Goal: Transaction & Acquisition: Purchase product/service

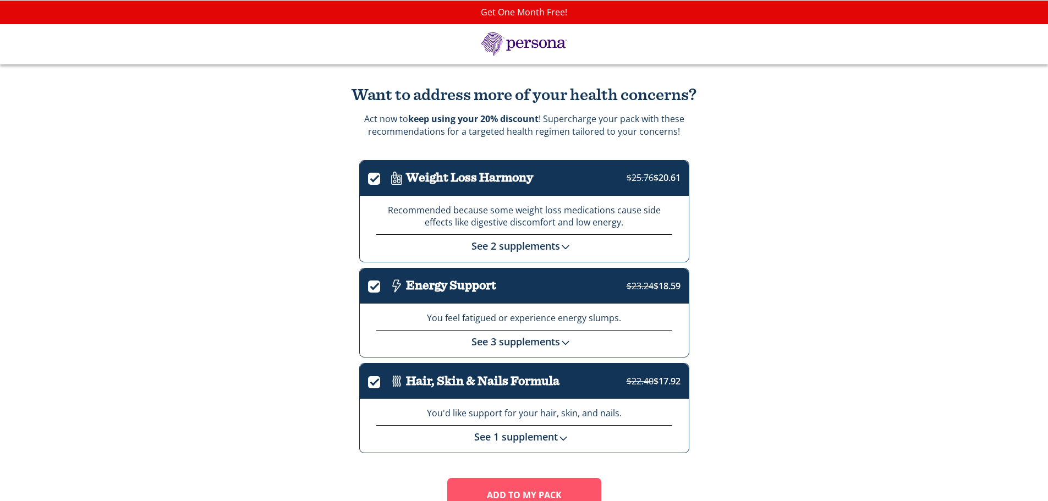
drag, startPoint x: 377, startPoint y: 175, endPoint x: 377, endPoint y: 192, distance: 17.6
click at [377, 175] on label "." at bounding box center [377, 176] width 19 height 13
click at [368, 179] on input "." at bounding box center [368, 179] width 0 height 0
click at [373, 284] on label "." at bounding box center [377, 284] width 19 height 13
click at [368, 287] on input "." at bounding box center [368, 287] width 0 height 0
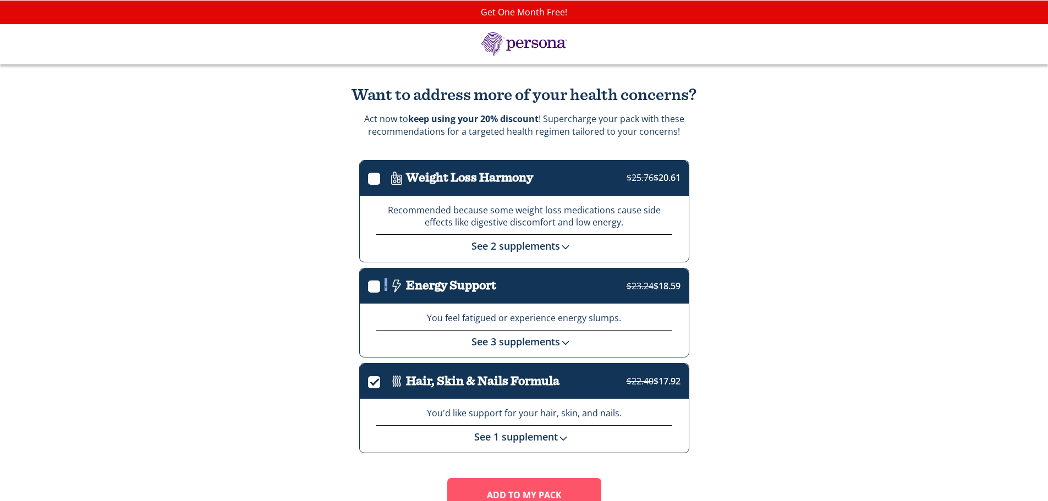
click at [373, 284] on label "." at bounding box center [377, 284] width 19 height 13
click at [368, 287] on input "." at bounding box center [368, 287] width 0 height 0
click at [376, 382] on label "." at bounding box center [377, 380] width 19 height 13
click at [368, 382] on input "." at bounding box center [368, 382] width 0 height 0
click at [373, 283] on label "." at bounding box center [377, 284] width 19 height 13
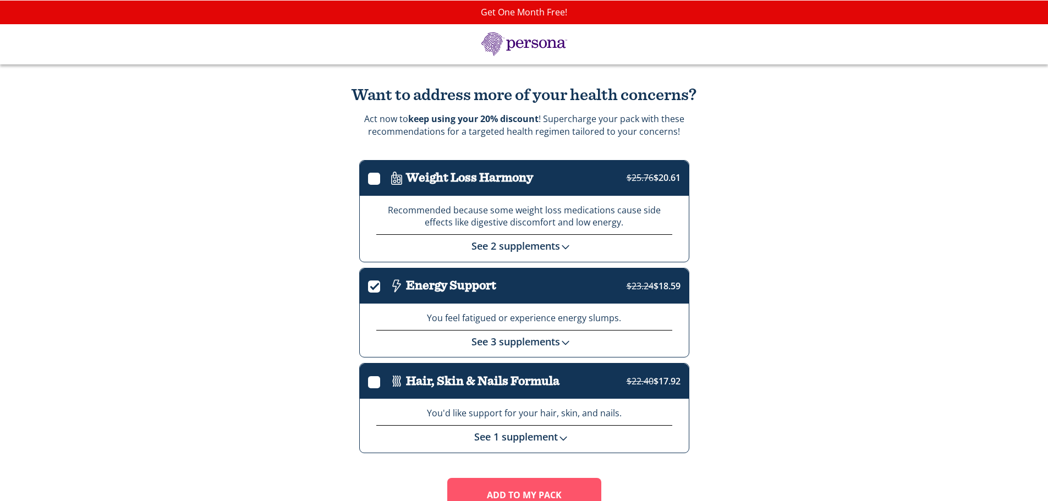
click at [368, 287] on input "." at bounding box center [368, 287] width 0 height 0
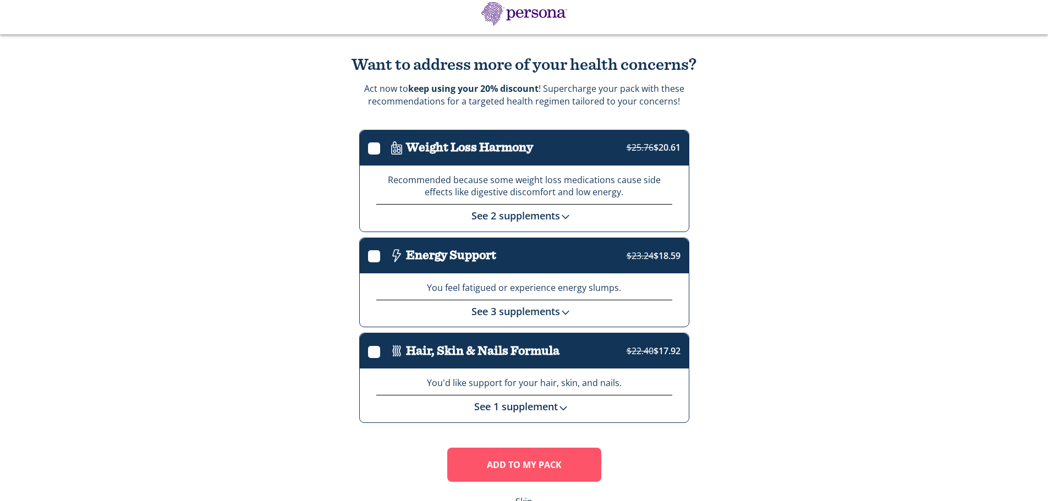
scroll to position [60, 0]
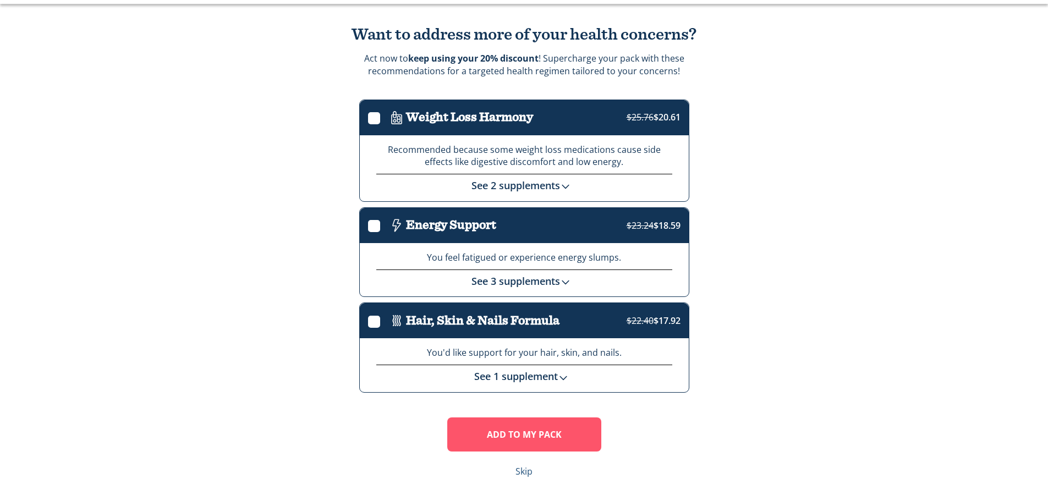
click at [524, 473] on link "Skip" at bounding box center [523, 471] width 17 height 13
